Goal: Task Accomplishment & Management: Manage account settings

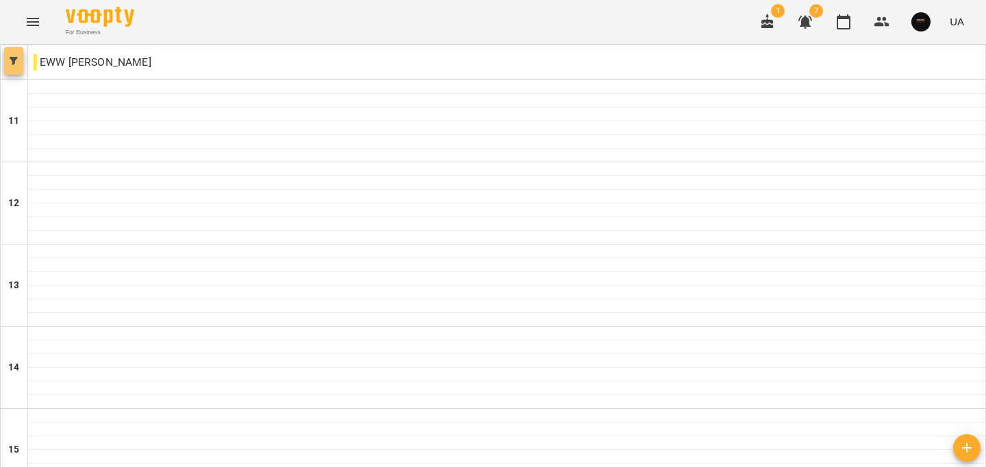
click at [14, 64] on icon "button" at bounding box center [14, 61] width 8 height 8
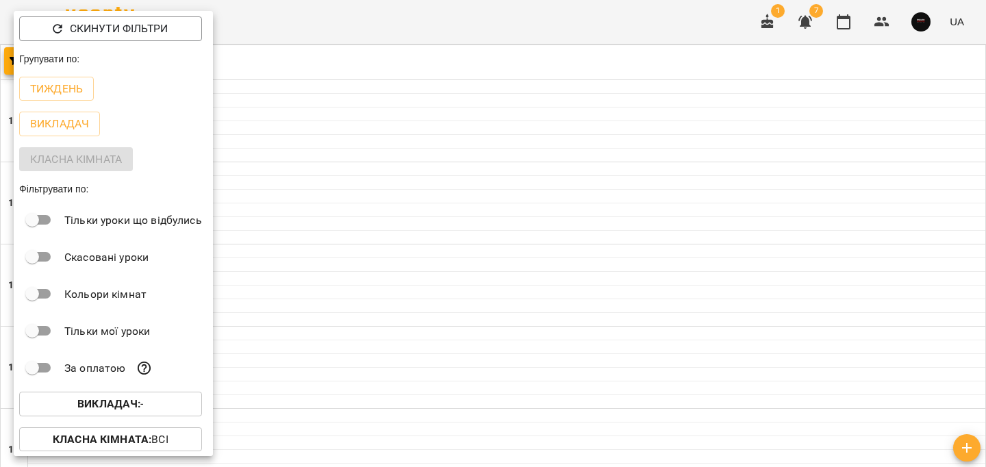
click at [146, 405] on span "Викладач : -" at bounding box center [110, 404] width 161 height 16
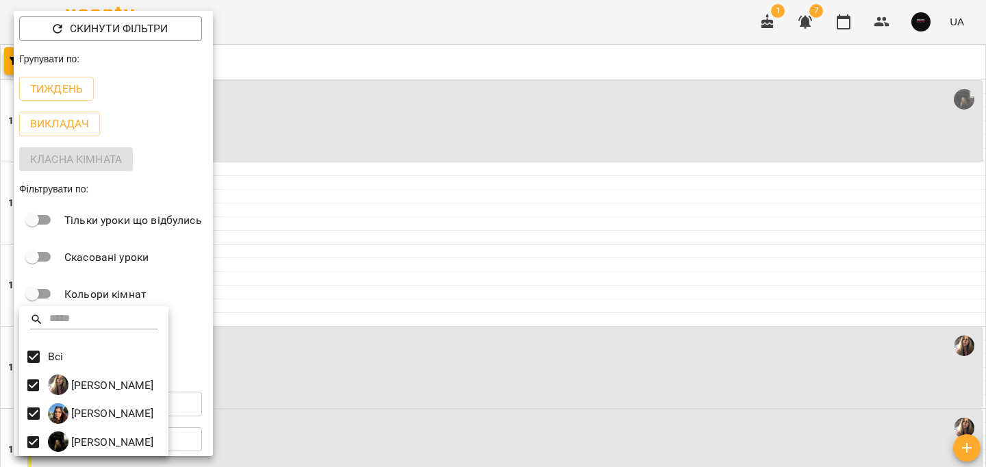
click at [386, 64] on div at bounding box center [493, 233] width 986 height 467
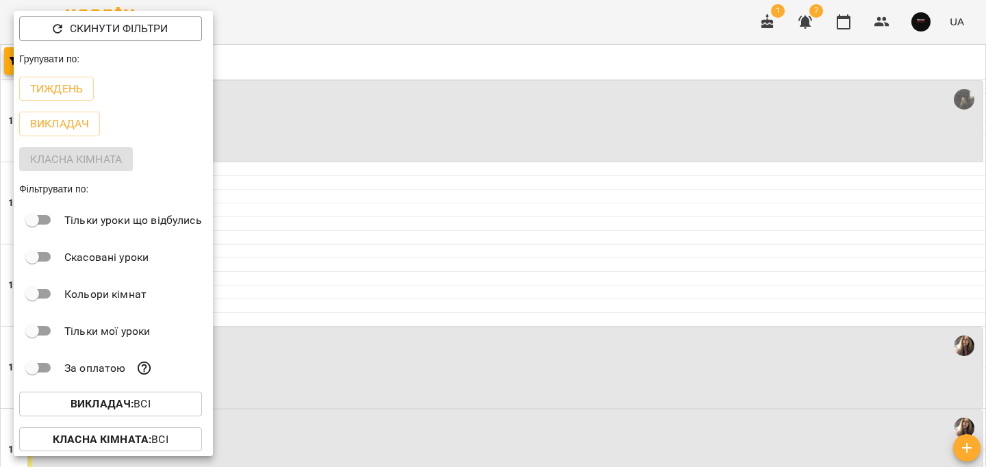
click at [378, 57] on div at bounding box center [493, 233] width 986 height 467
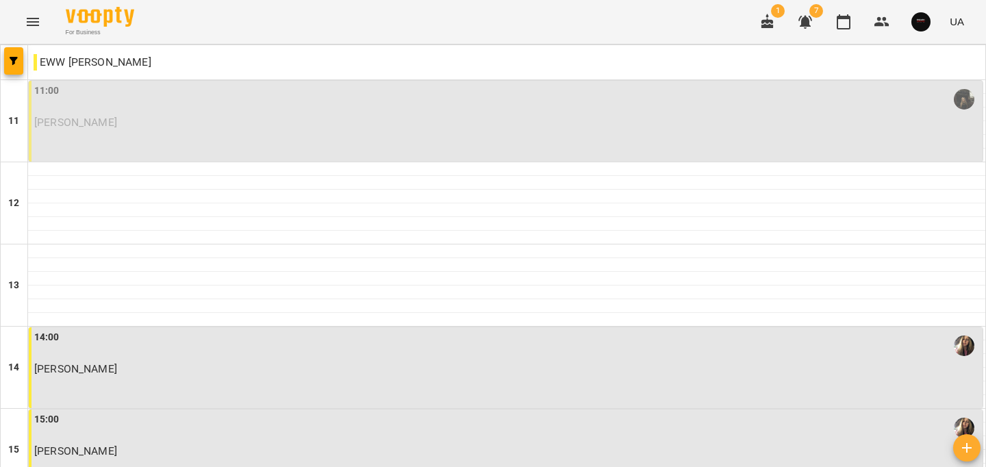
click at [217, 133] on div "11:00 Лось Тарас Юрійович" at bounding box center [505, 121] width 953 height 81
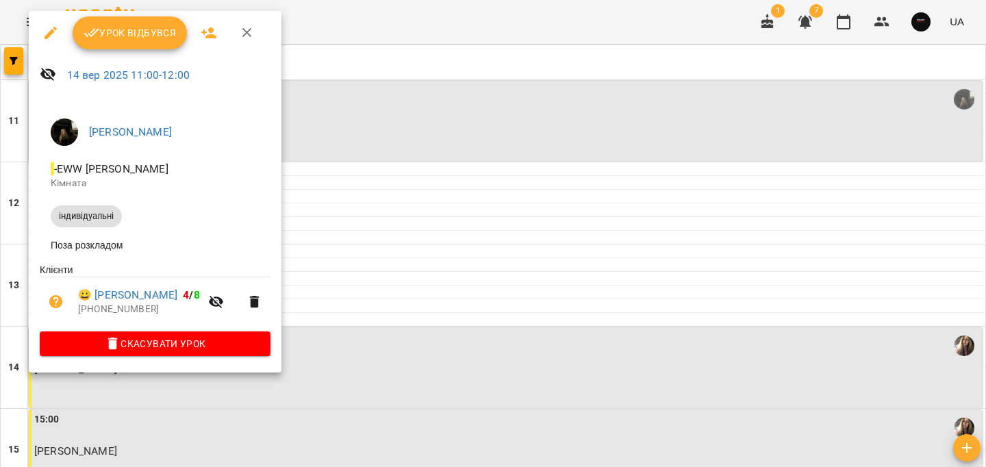
click at [125, 33] on span "Урок відбувся" at bounding box center [129, 33] width 93 height 16
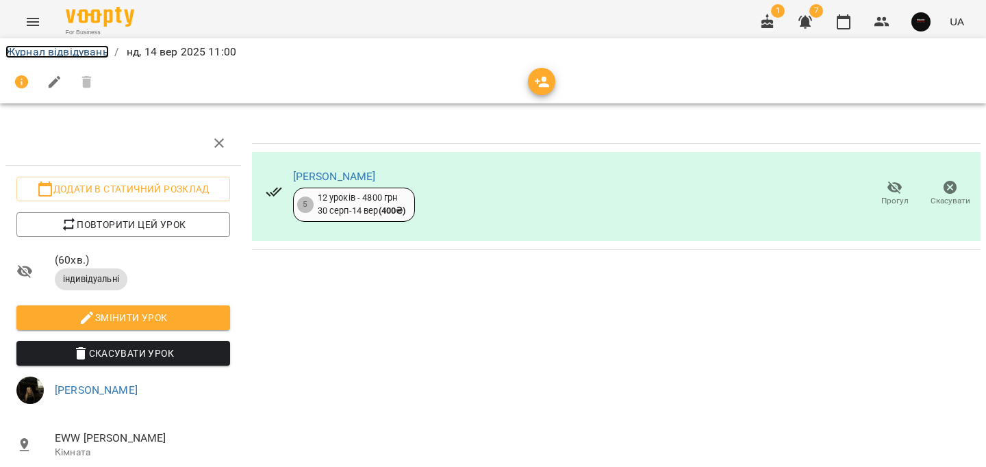
click at [59, 50] on link "Журнал відвідувань" at bounding box center [56, 51] width 103 height 13
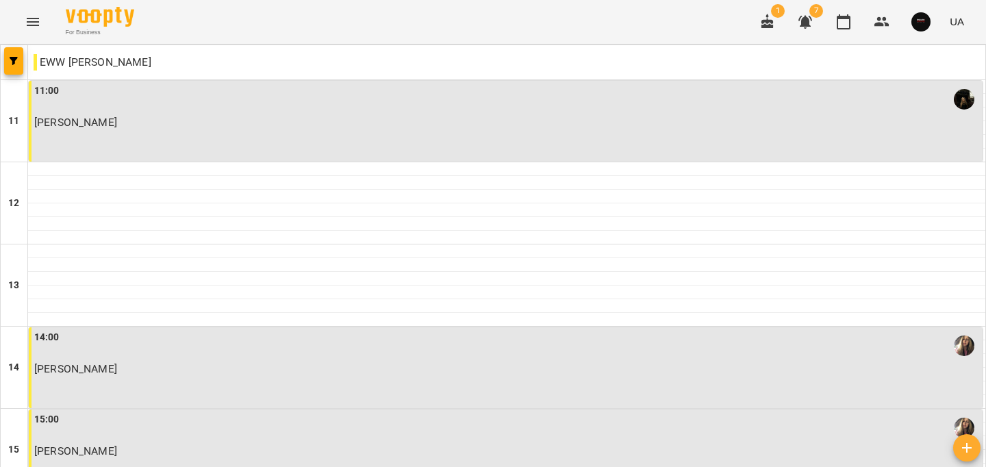
scroll to position [623, 0]
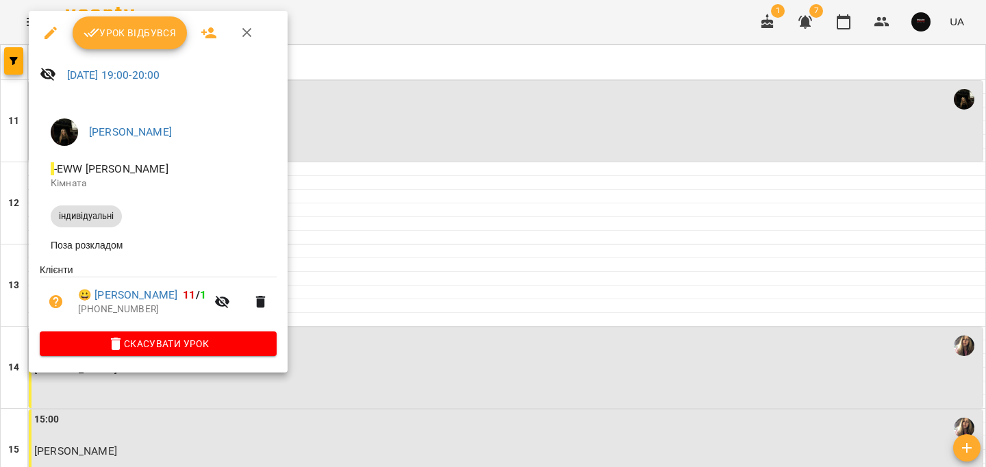
click at [136, 39] on span "Урок відбувся" at bounding box center [129, 33] width 93 height 16
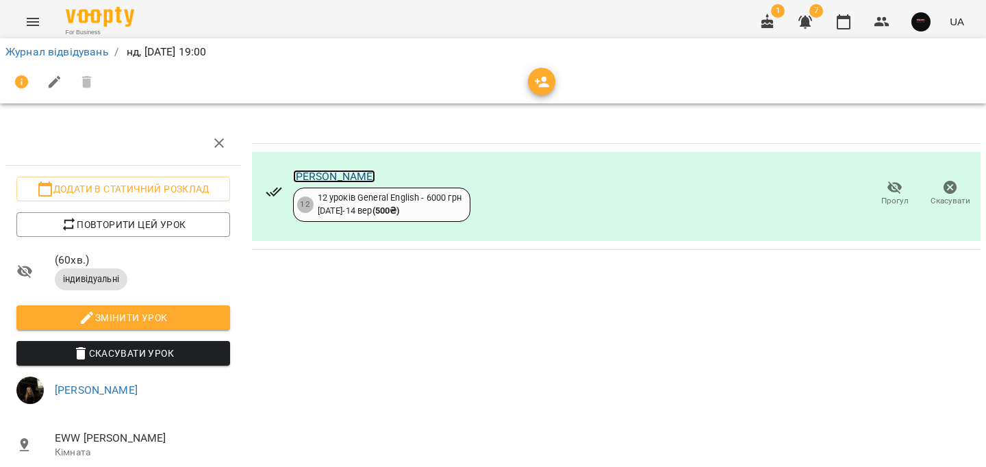
click at [358, 173] on link "[PERSON_NAME]" at bounding box center [334, 176] width 83 height 13
click at [78, 52] on link "Журнал відвідувань" at bounding box center [56, 51] width 103 height 13
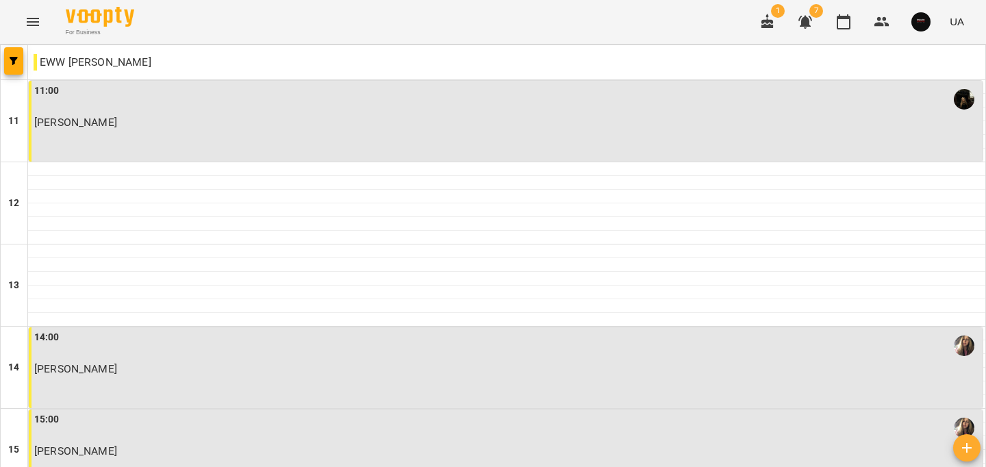
scroll to position [373, 0]
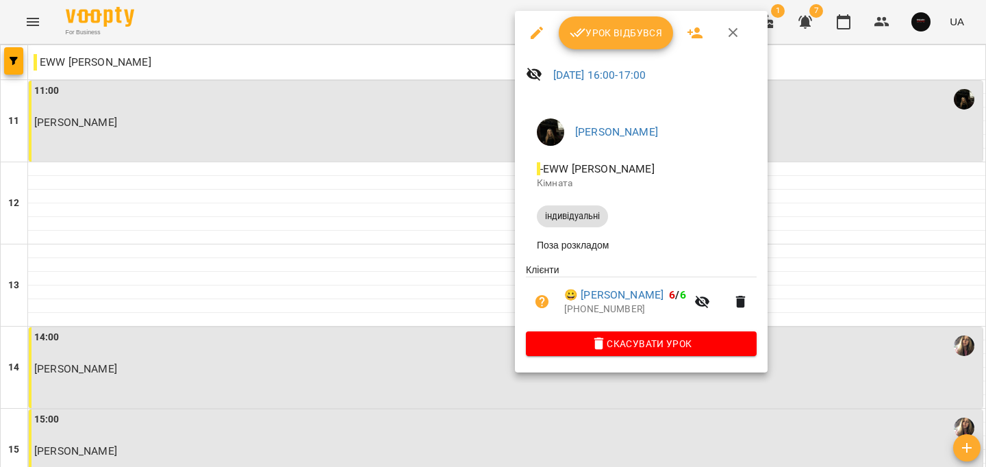
click at [591, 25] on span "Урок відбувся" at bounding box center [615, 33] width 93 height 16
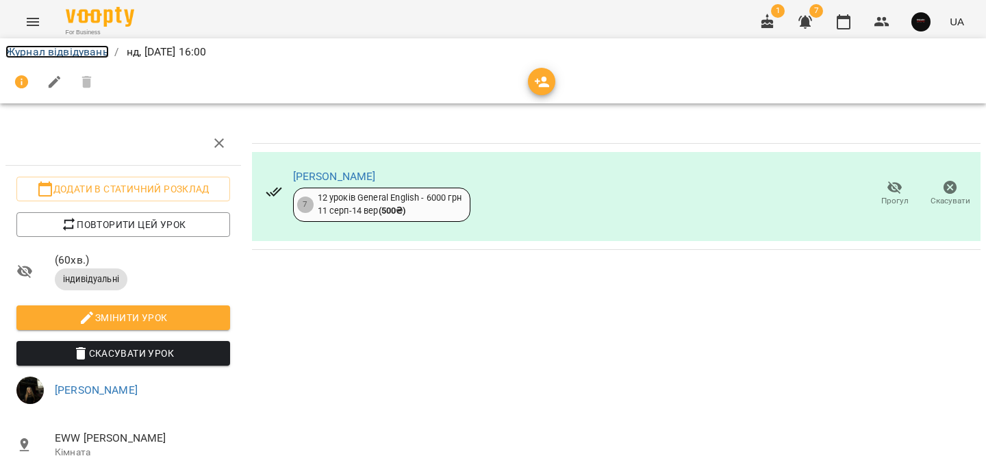
click at [64, 49] on link "Журнал відвідувань" at bounding box center [56, 51] width 103 height 13
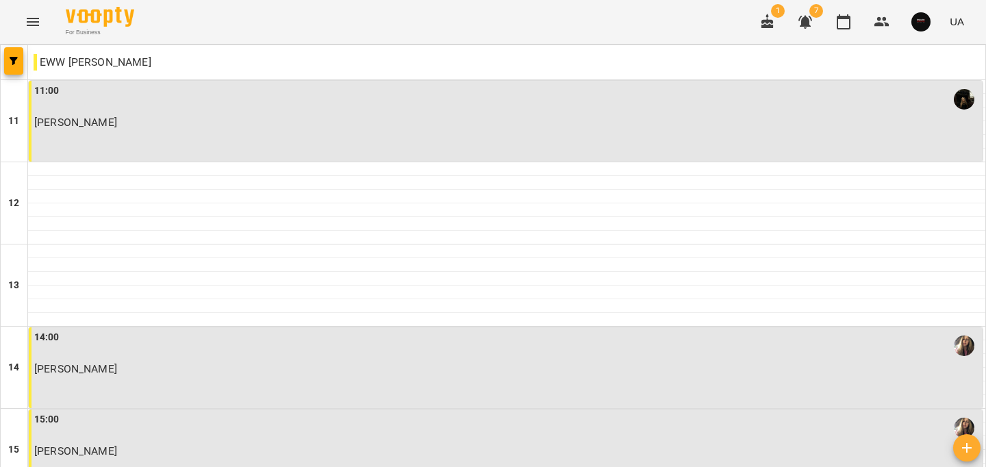
scroll to position [430, 0]
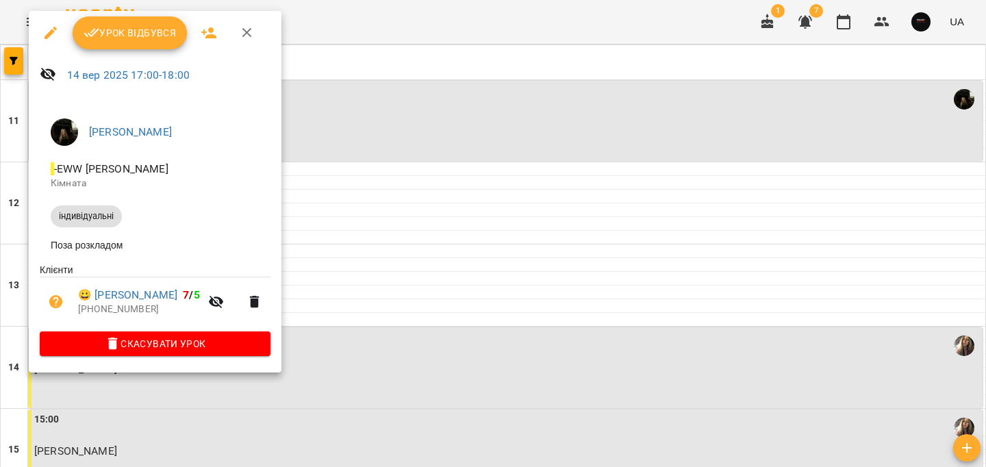
click at [127, 41] on button "Урок відбувся" at bounding box center [130, 32] width 115 height 33
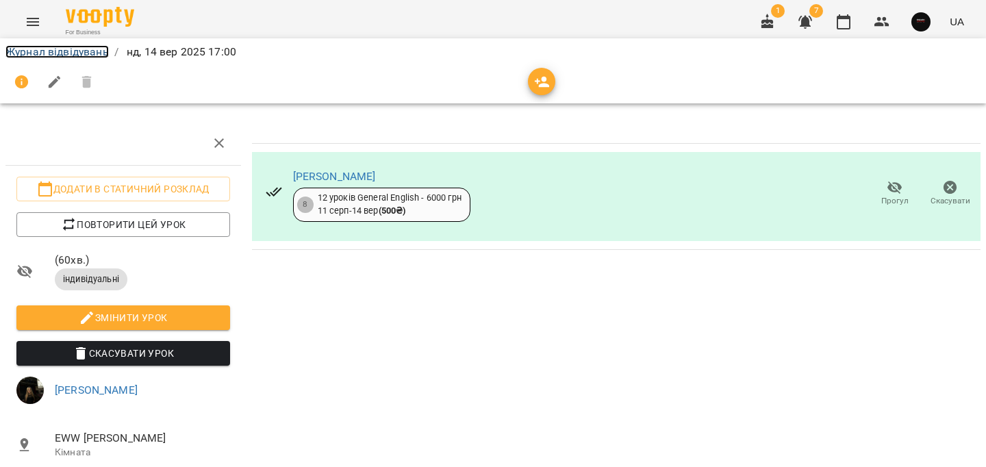
click at [86, 51] on link "Журнал відвідувань" at bounding box center [56, 51] width 103 height 13
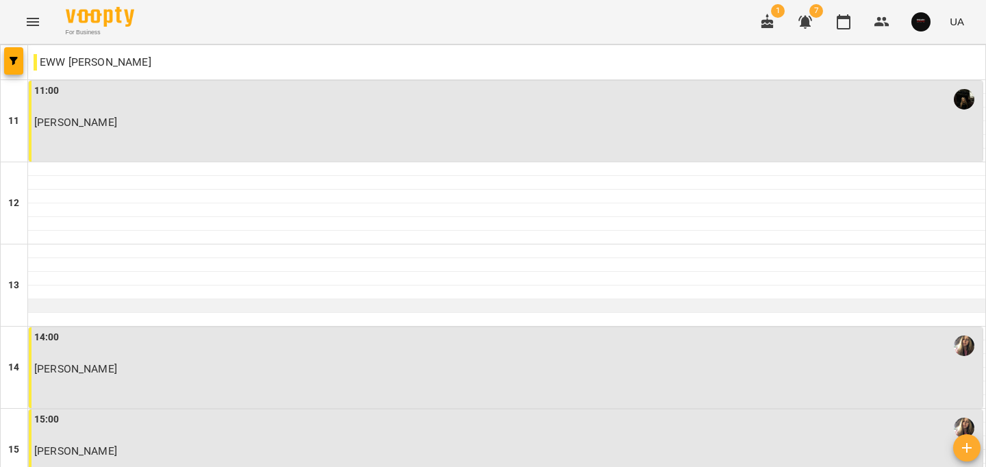
scroll to position [690, 0]
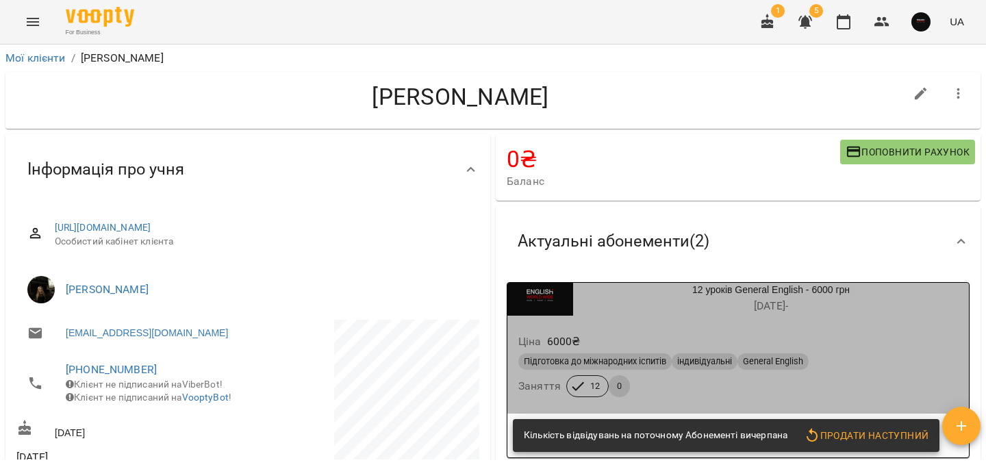
click at [719, 347] on div "Ціна 6000 ₴" at bounding box center [737, 341] width 445 height 25
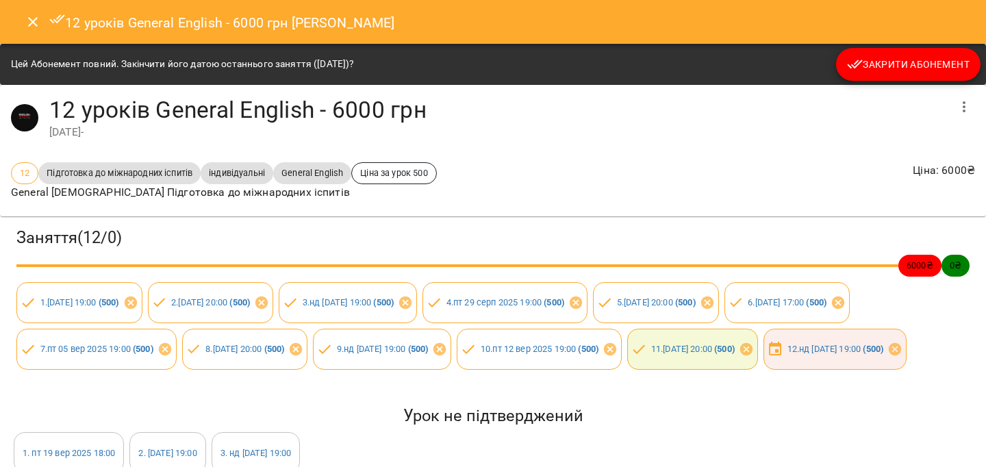
click at [878, 65] on span "Закрити Абонемент" at bounding box center [908, 64] width 123 height 16
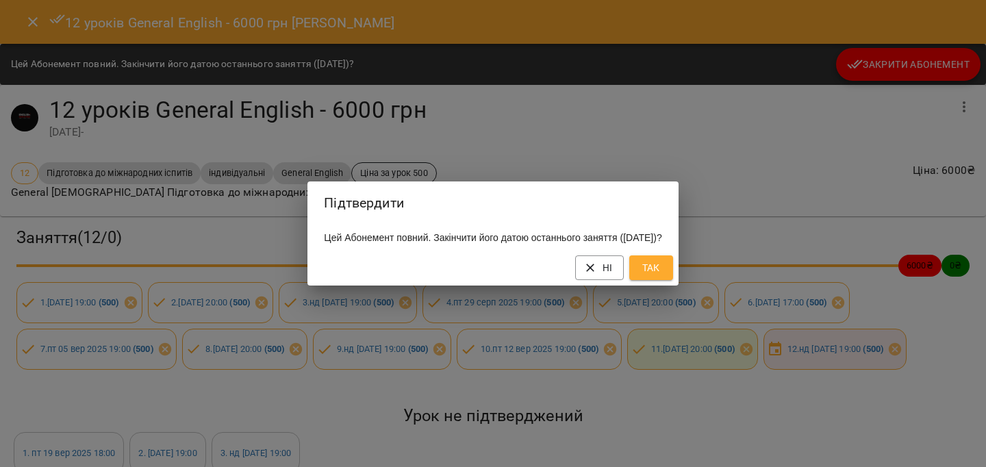
click at [662, 269] on span "Так" at bounding box center [651, 267] width 22 height 16
